Goal: Information Seeking & Learning: Learn about a topic

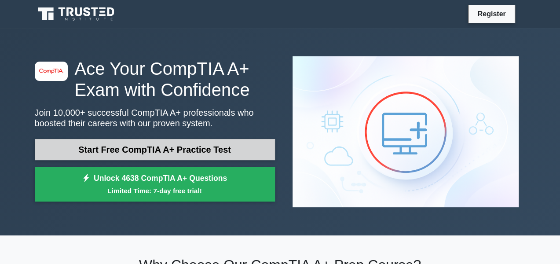
click at [176, 139] on link "Start Free CompTIA A+ Practice Test" at bounding box center [155, 149] width 240 height 21
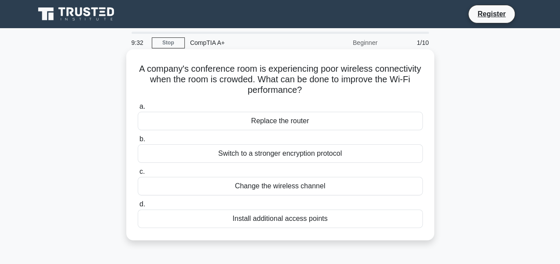
click at [265, 216] on div "Install additional access points" at bounding box center [280, 218] width 285 height 18
click at [138, 207] on input "d. Install additional access points" at bounding box center [138, 204] width 0 height 6
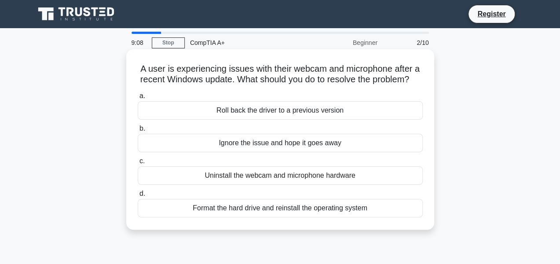
click at [333, 117] on div "Roll back the driver to a previous version" at bounding box center [280, 110] width 285 height 18
click at [138, 99] on input "a. Roll back the driver to a previous version" at bounding box center [138, 96] width 0 height 6
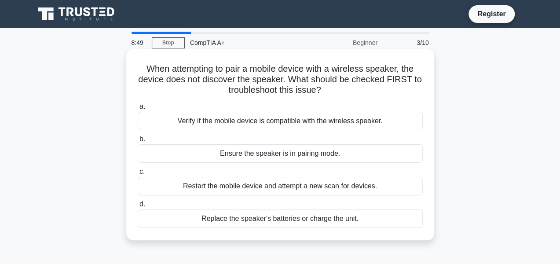
click at [205, 116] on div "Verify if the mobile device is compatible with the wireless speaker." at bounding box center [280, 121] width 285 height 18
click at [138, 109] on input "a. Verify if the mobile device is compatible with the wireless speaker." at bounding box center [138, 107] width 0 height 6
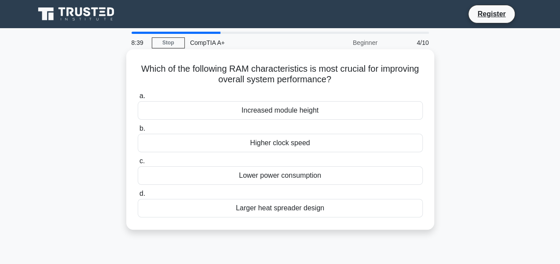
click at [273, 175] on div "Lower power consumption" at bounding box center [280, 175] width 285 height 18
click at [138, 164] on input "c. Lower power consumption" at bounding box center [138, 161] width 0 height 6
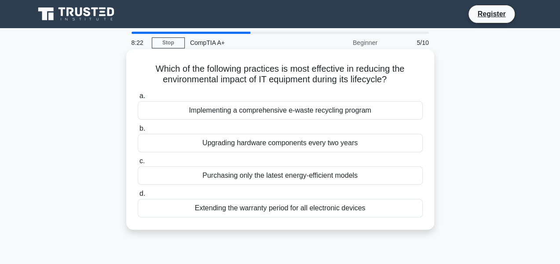
click at [282, 147] on div "Upgrading hardware components every two years" at bounding box center [280, 143] width 285 height 18
click at [138, 131] on input "b. Upgrading hardware components every two years" at bounding box center [138, 129] width 0 height 6
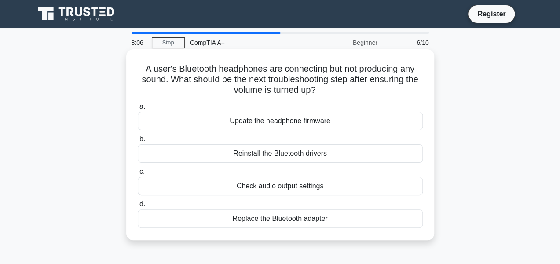
click at [222, 180] on div "Check audio output settings" at bounding box center [280, 186] width 285 height 18
click at [138, 175] on input "c. Check audio output settings" at bounding box center [138, 172] width 0 height 6
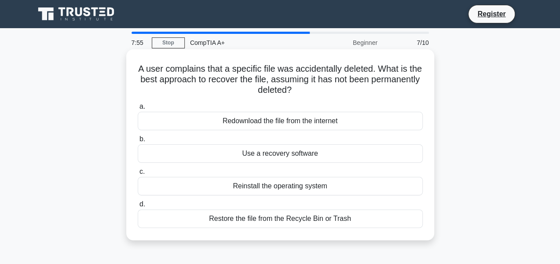
click at [249, 120] on div "Redownload the file from the internet" at bounding box center [280, 121] width 285 height 18
click at [138, 109] on input "a. Redownload the file from the internet" at bounding box center [138, 107] width 0 height 6
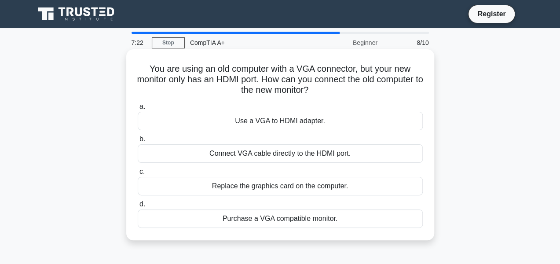
click at [256, 122] on div "Use a VGA to HDMI adapter." at bounding box center [280, 121] width 285 height 18
click at [138, 109] on input "a. Use a VGA to HDMI adapter." at bounding box center [138, 107] width 0 height 6
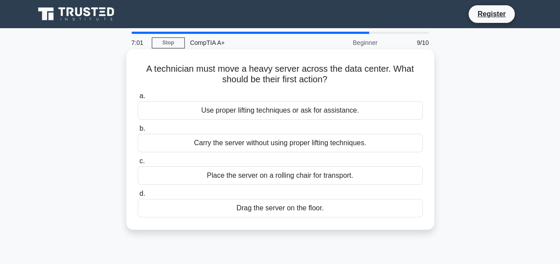
click at [288, 172] on div "Place the server on a rolling chair for transport." at bounding box center [280, 175] width 285 height 18
click at [138, 164] on input "c. Place the server on a rolling chair for transport." at bounding box center [138, 161] width 0 height 6
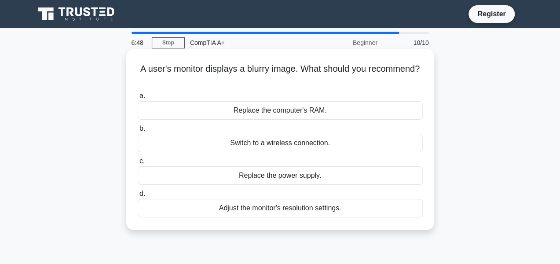
click at [263, 139] on div "Switch to a wireless connection." at bounding box center [280, 143] width 285 height 18
click at [138, 131] on input "b. Switch to a wireless connection." at bounding box center [138, 129] width 0 height 6
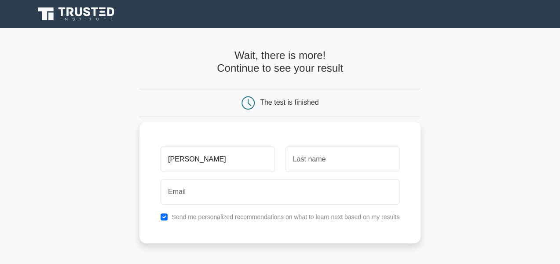
type input "abdelhman"
click at [357, 160] on input "text" at bounding box center [342, 158] width 114 height 25
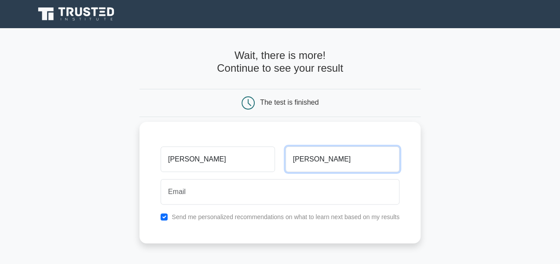
type input "mamdouh"
click at [275, 178] on div at bounding box center [279, 191] width 249 height 33
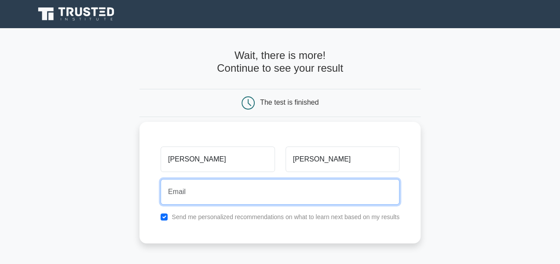
click at [270, 184] on input "email" at bounding box center [279, 191] width 239 height 25
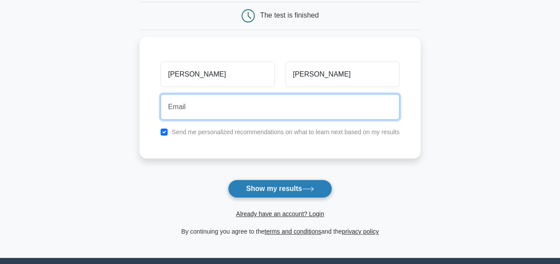
scroll to position [88, 0]
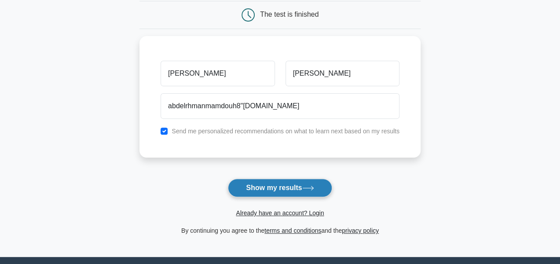
click at [264, 185] on button "Show my results" at bounding box center [280, 187] width 104 height 18
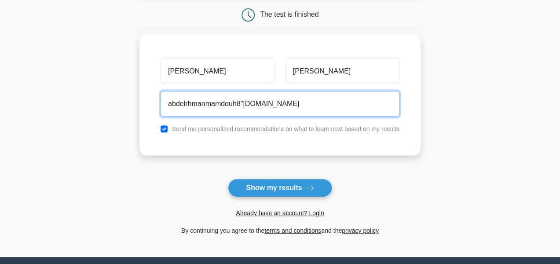
click at [285, 105] on input "abdelrhmanmamdouh8"gmal.com" at bounding box center [279, 103] width 239 height 25
drag, startPoint x: 246, startPoint y: 103, endPoint x: 241, endPoint y: 102, distance: 4.9
click at [241, 102] on input "abdelrhmanmamdouh8"gmal.com" at bounding box center [279, 103] width 239 height 25
click at [257, 104] on input "abdelrhmanmamdouh8"gmal.com" at bounding box center [279, 103] width 239 height 25
click at [254, 106] on input "abdelrhmanmamdouh8"gmal.com" at bounding box center [279, 103] width 239 height 25
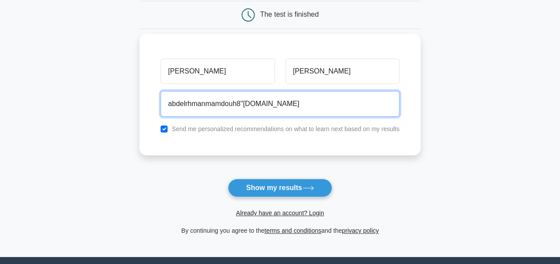
click at [257, 102] on input "abdelrhmanmamdouh8"gmal.com" at bounding box center [279, 103] width 239 height 25
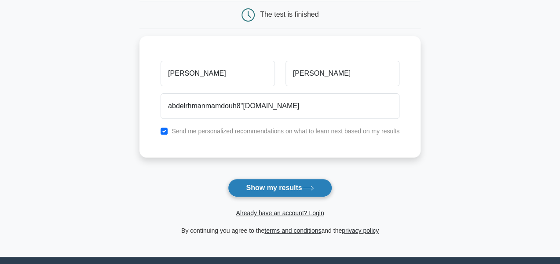
click at [298, 183] on button "Show my results" at bounding box center [280, 187] width 104 height 18
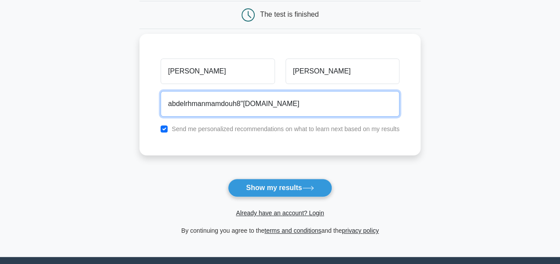
click at [241, 102] on input "abdelrhmanmamdouh8"gmail.com" at bounding box center [279, 103] width 239 height 25
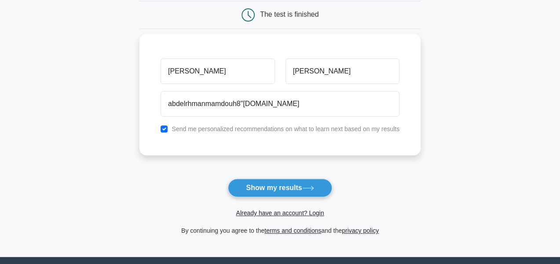
click at [380, 131] on label "Send me personalized recommendations on what to learn next based on my results" at bounding box center [285, 128] width 228 height 7
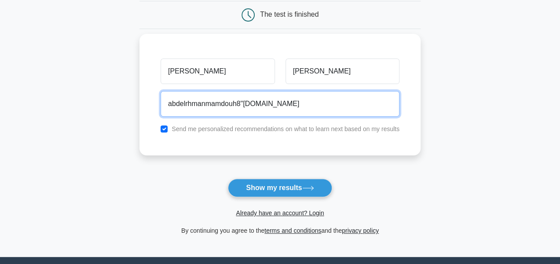
drag, startPoint x: 290, startPoint y: 106, endPoint x: 241, endPoint y: 112, distance: 49.1
click at [241, 112] on input "abdelrhmanmamdouh8"gmail.com" at bounding box center [279, 103] width 239 height 25
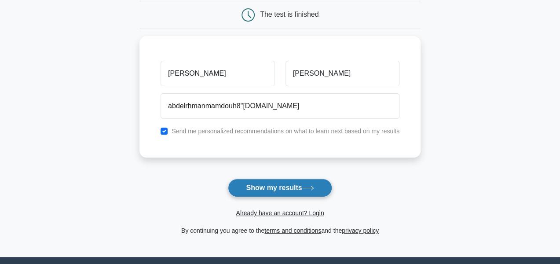
click at [271, 186] on button "Show my results" at bounding box center [280, 187] width 104 height 18
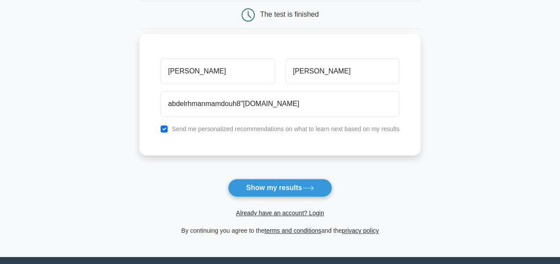
click at [257, 133] on div "Send me personalized recommendations on what to learn next based on my results" at bounding box center [279, 129] width 249 height 11
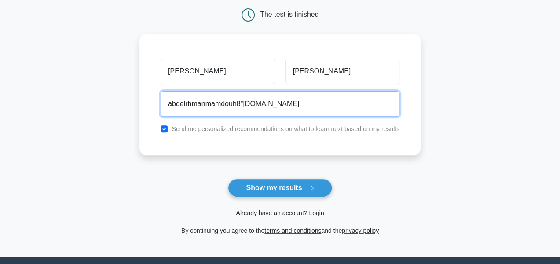
click at [242, 104] on input "abdelrhmanmamdouh8"GMIL.COM" at bounding box center [279, 103] width 239 height 25
drag, startPoint x: 286, startPoint y: 102, endPoint x: 252, endPoint y: 107, distance: 33.8
click at [248, 106] on input "abdelrhmanmamdouh8@GMIL.COM" at bounding box center [279, 103] width 239 height 25
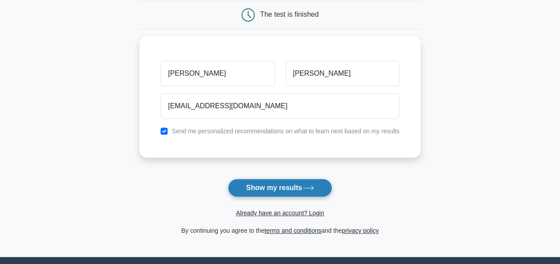
click at [294, 186] on button "Show my results" at bounding box center [280, 187] width 104 height 18
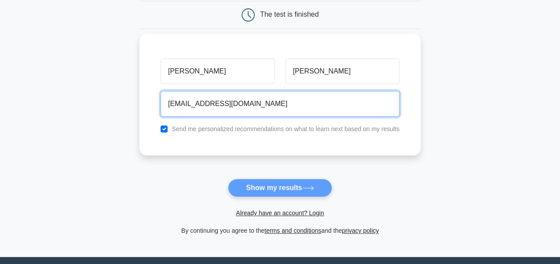
click at [281, 98] on input "abdelrhmanmamdouh8@gmail.co" at bounding box center [279, 103] width 239 height 25
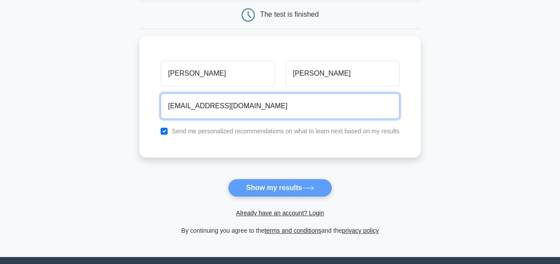
type input "abdelrhmanmamdouh8@gmail.com"
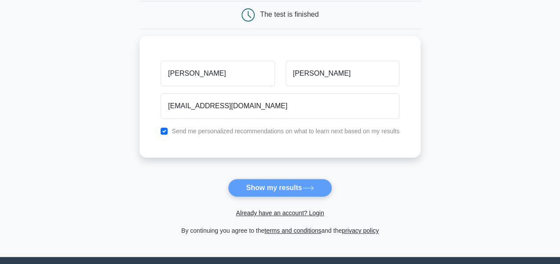
click at [277, 189] on form "Wait, there is more! Continue to see your result The test is finished abdelhman" at bounding box center [279, 98] width 281 height 274
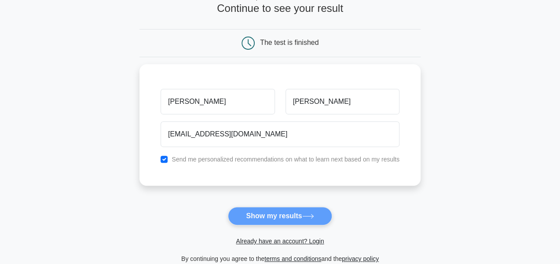
scroll to position [0, 0]
